Goal: Navigation & Orientation: Go to known website

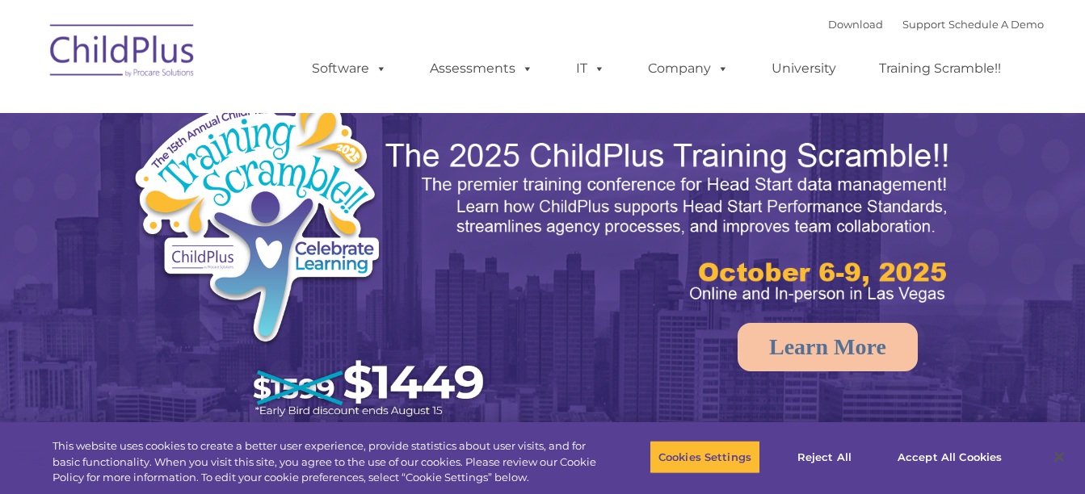
select select "MEDIUM"
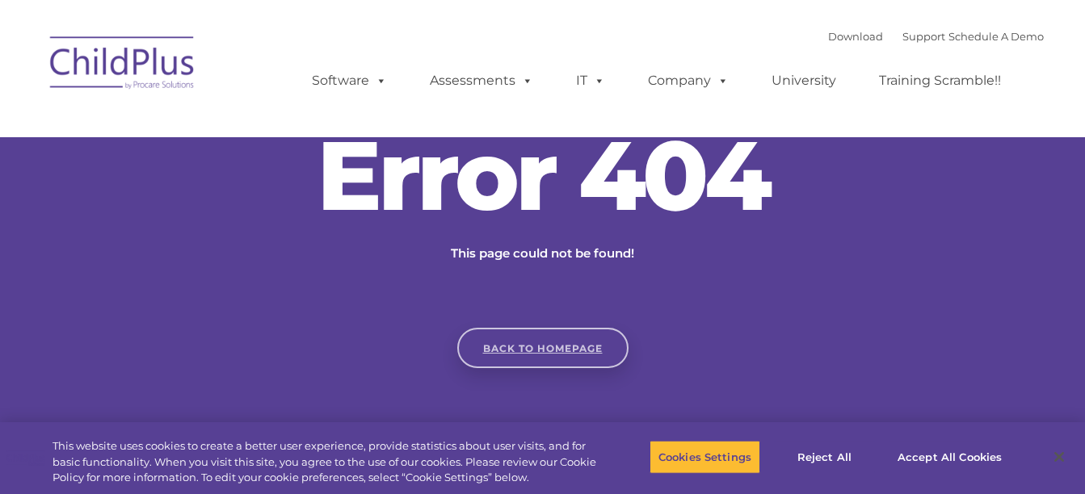
click at [572, 349] on link "Back to homepage" at bounding box center [542, 348] width 171 height 40
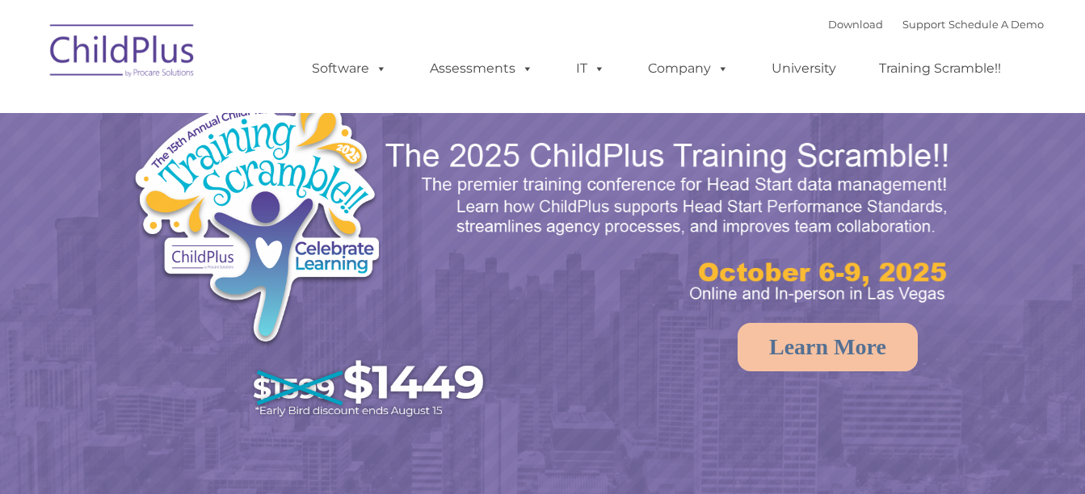
select select "MEDIUM"
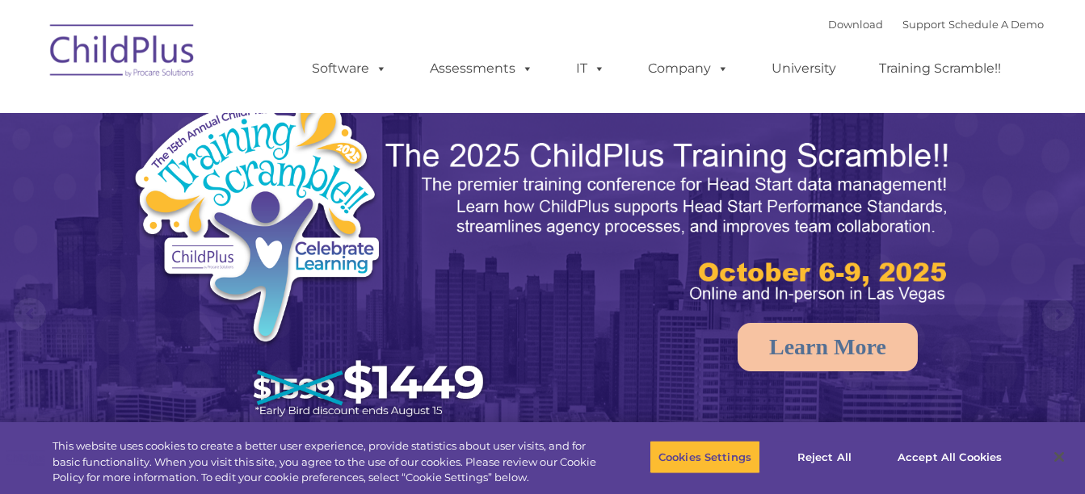
click at [141, 51] on img at bounding box center [123, 53] width 162 height 81
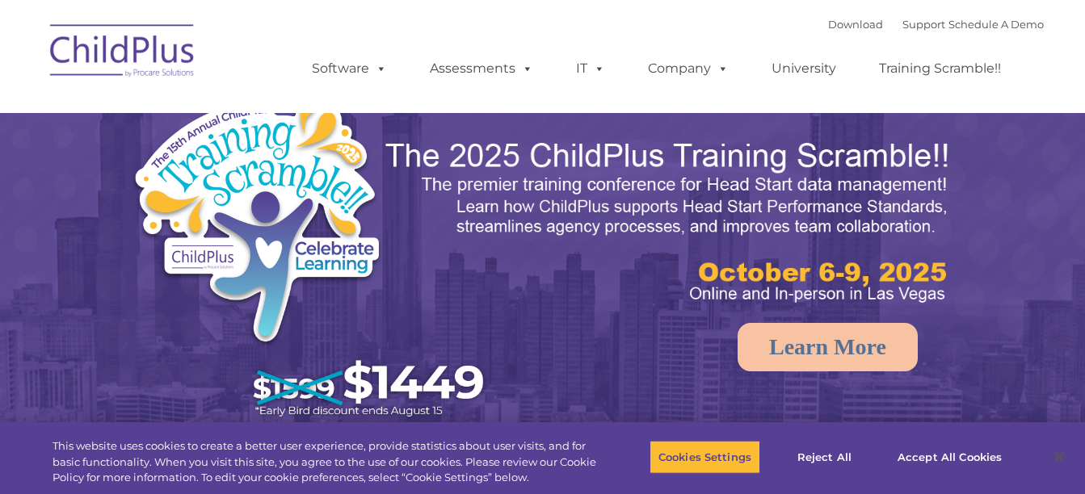
select select "MEDIUM"
